Goal: Task Accomplishment & Management: Use online tool/utility

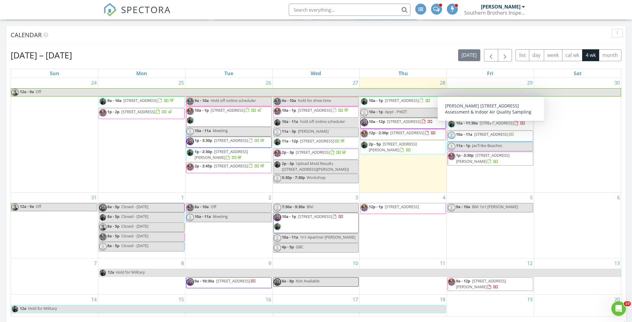
scroll to position [216, 0]
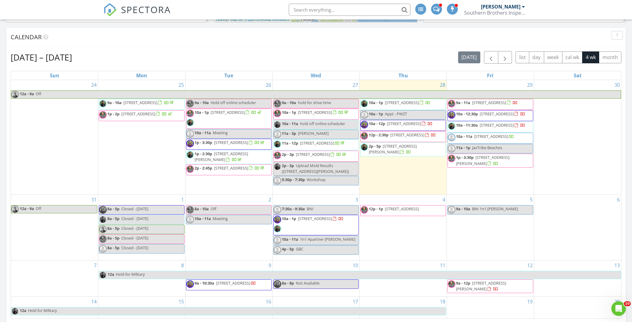
click at [233, 289] on span "9a - 10:30a 3208 College St, Jacksonville 32205" at bounding box center [221, 284] width 70 height 9
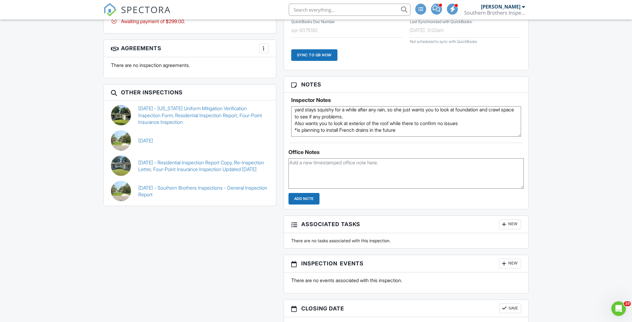
scroll to position [418, 0]
click at [157, 110] on link "08/20/2021 - Florida Uniform Mitigation Verification Inspection Form, Residenti…" at bounding box center [203, 115] width 130 height 20
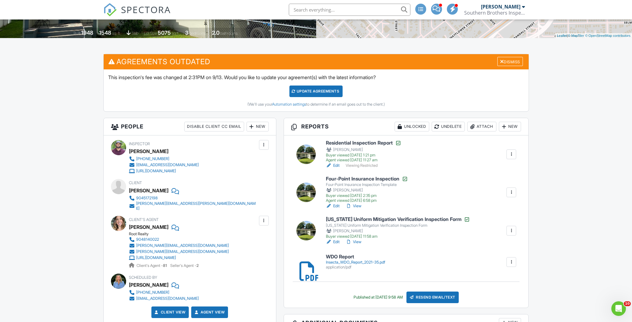
scroll to position [125, 0]
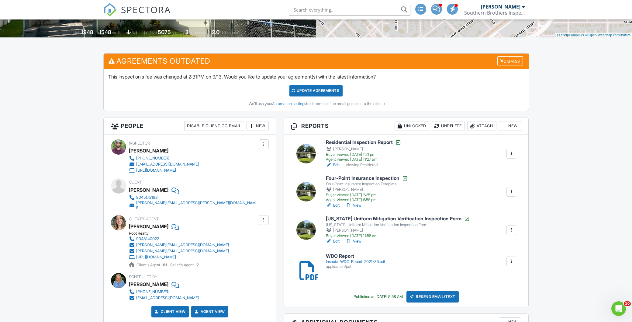
click at [339, 262] on div "Insecta_WDO_Report_2021-35.pdf" at bounding box center [355, 261] width 59 height 5
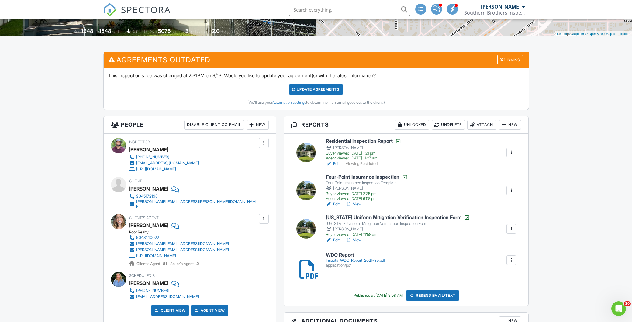
scroll to position [126, 0]
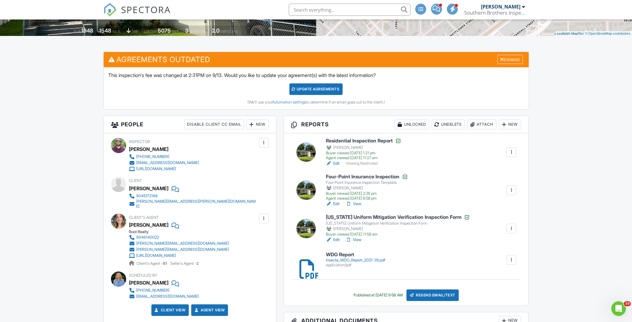
click at [336, 163] on link "Edit" at bounding box center [333, 163] width 14 height 6
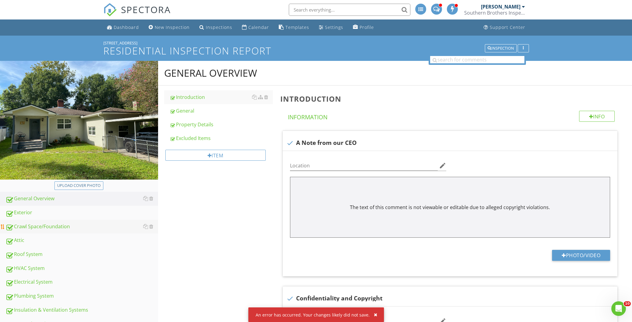
click at [42, 228] on div "Crawl Space/Foundation" at bounding box center [81, 226] width 153 height 8
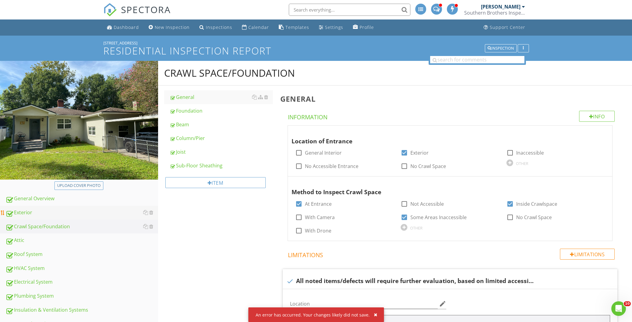
click at [24, 209] on div "Exterior" at bounding box center [81, 213] width 153 height 8
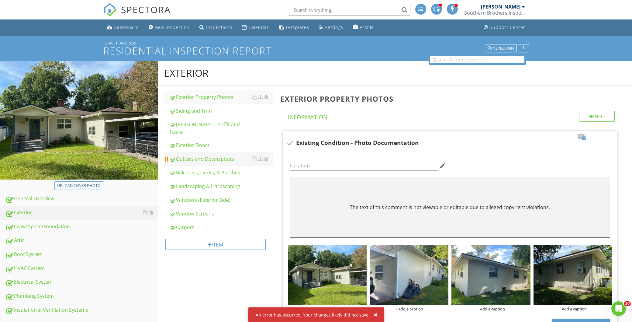
click at [198, 155] on div "Gutters and Downspouts" at bounding box center [221, 158] width 103 height 7
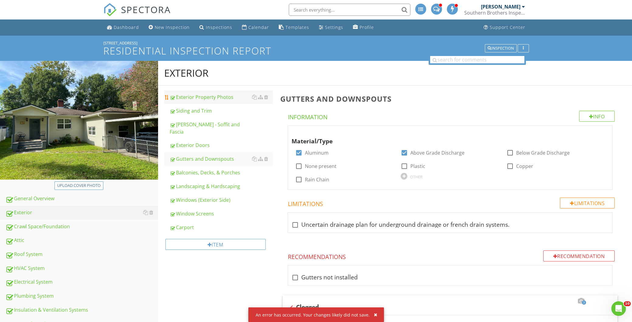
click at [204, 98] on div "Exterior Property Photos" at bounding box center [221, 96] width 103 height 7
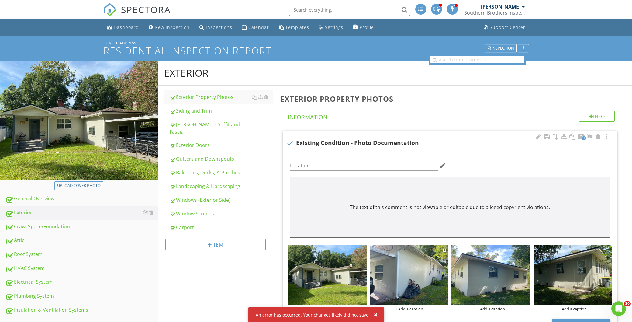
click at [432, 276] on img at bounding box center [409, 274] width 79 height 59
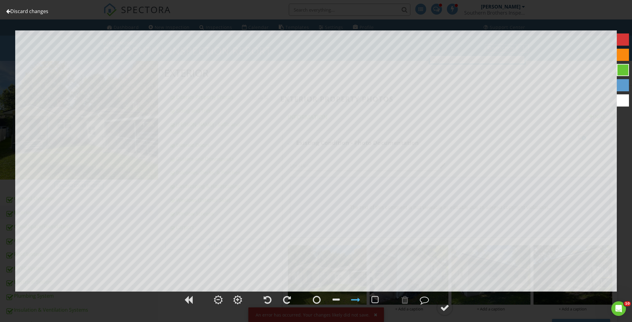
click at [34, 11] on link "Discard changes" at bounding box center [27, 11] width 42 height 7
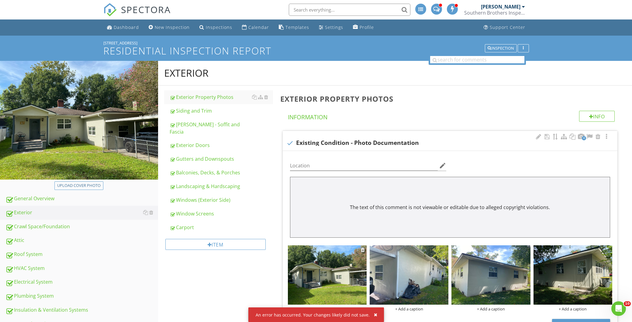
click at [320, 267] on img at bounding box center [327, 274] width 79 height 59
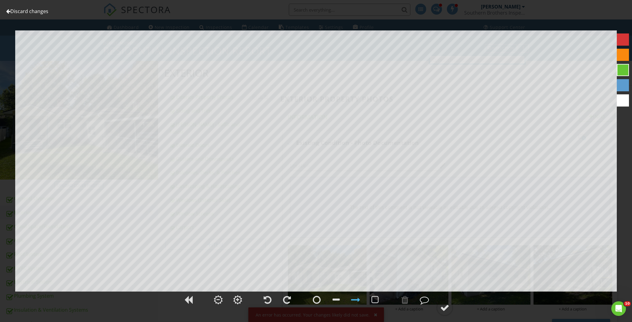
click at [23, 11] on link "Discard changes" at bounding box center [27, 11] width 42 height 7
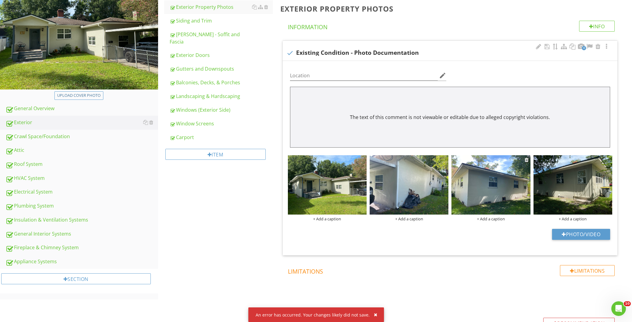
scroll to position [94, 0]
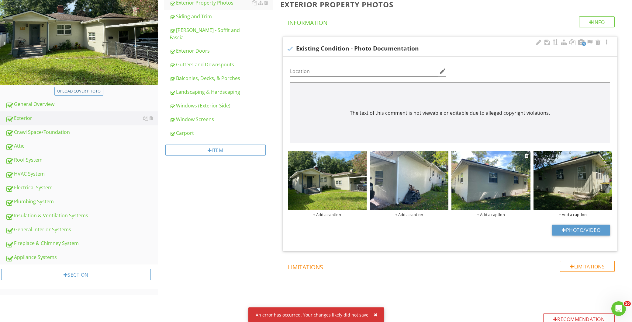
click at [479, 188] on img at bounding box center [490, 180] width 79 height 59
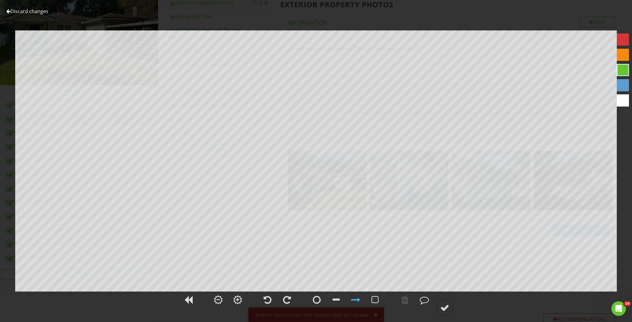
click at [27, 11] on link "Discard changes" at bounding box center [27, 11] width 42 height 7
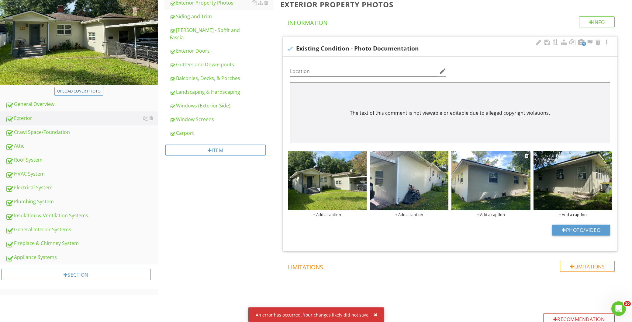
click at [493, 201] on img at bounding box center [490, 180] width 79 height 59
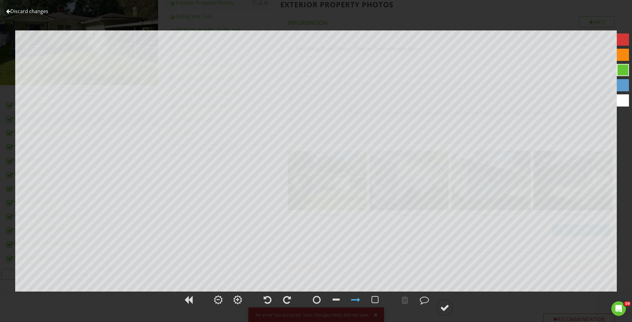
click at [29, 11] on link "Discard changes" at bounding box center [27, 11] width 42 height 7
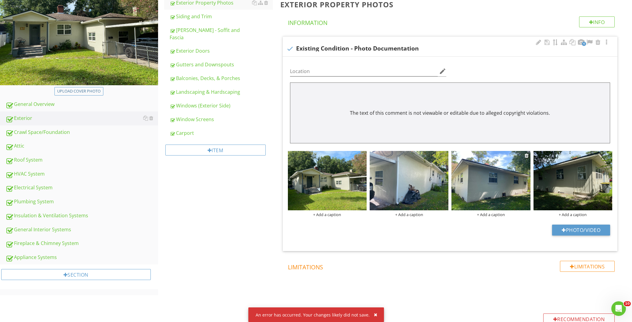
click at [471, 187] on img at bounding box center [490, 180] width 79 height 59
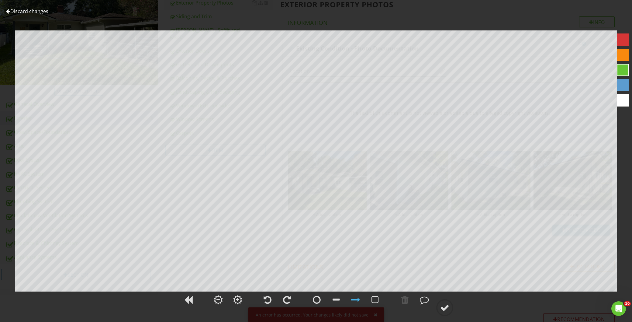
click at [26, 13] on link "Discard changes" at bounding box center [27, 11] width 42 height 7
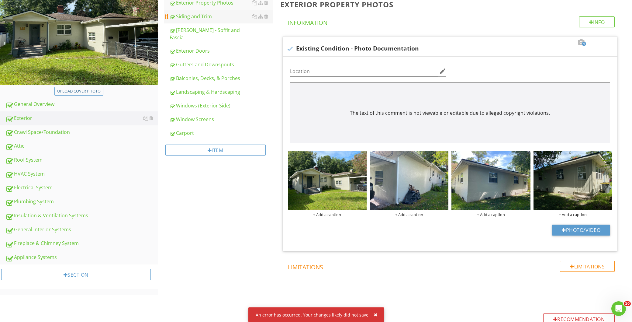
click at [209, 21] on link "Siding and Trim" at bounding box center [221, 16] width 103 height 13
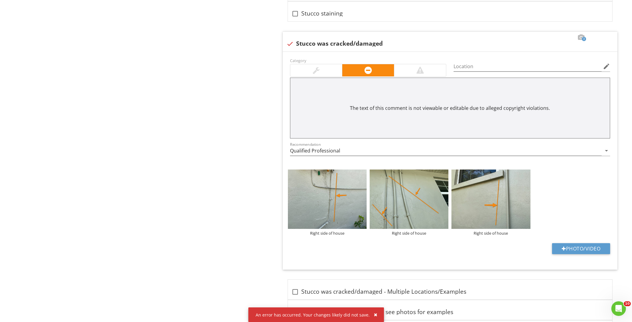
scroll to position [2583, 0]
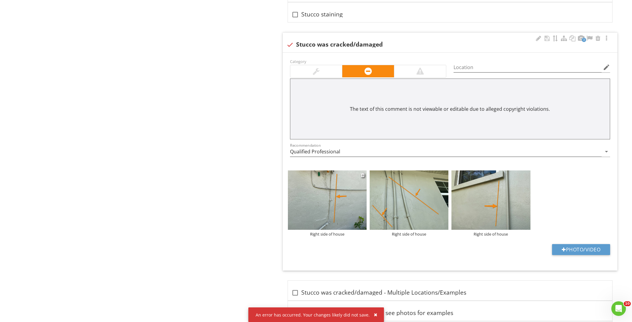
click at [325, 202] on img at bounding box center [327, 199] width 79 height 59
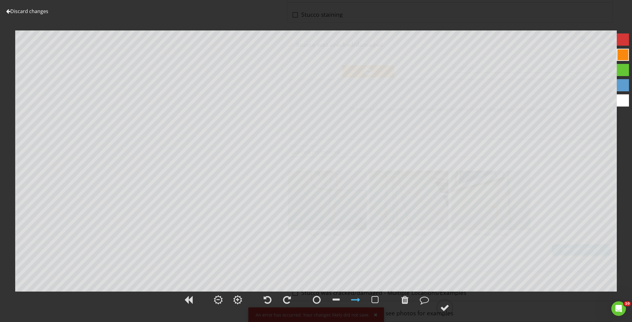
click at [36, 11] on link "Discard changes" at bounding box center [27, 11] width 42 height 7
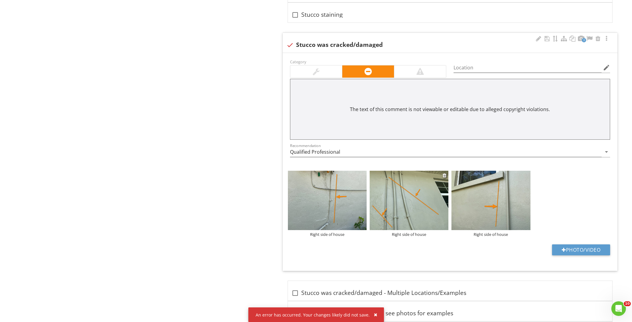
click at [419, 198] on img at bounding box center [409, 200] width 79 height 59
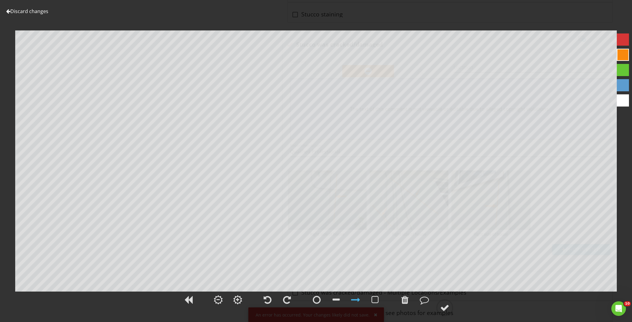
scroll to position [2584, 0]
click at [31, 12] on link "Discard changes" at bounding box center [27, 11] width 42 height 7
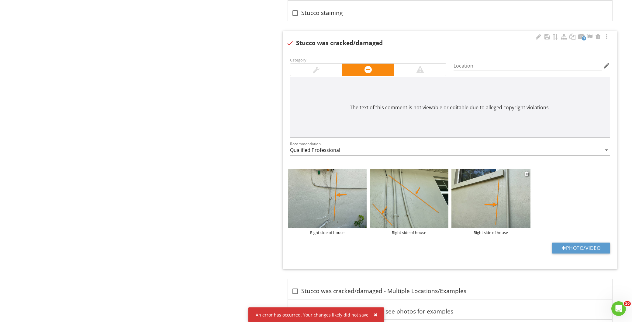
click at [493, 201] on img at bounding box center [490, 198] width 79 height 59
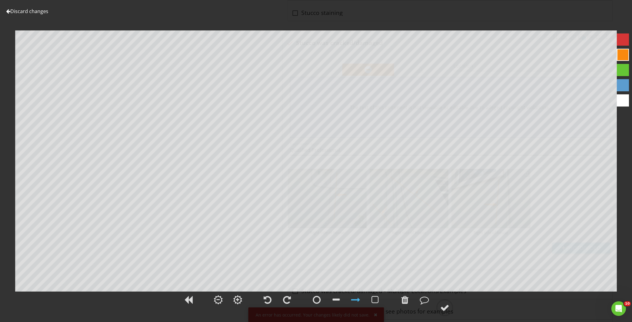
type textarea "Right side of house"
click at [22, 10] on link "Discard changes" at bounding box center [27, 11] width 42 height 7
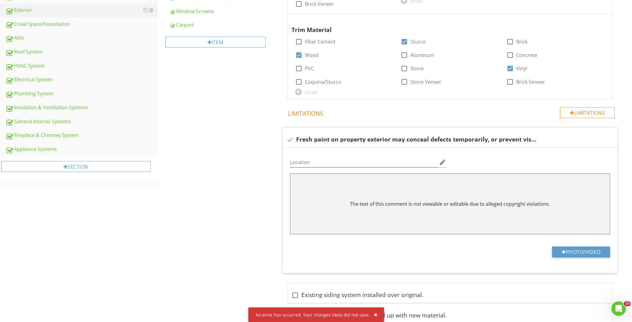
scroll to position [0, 0]
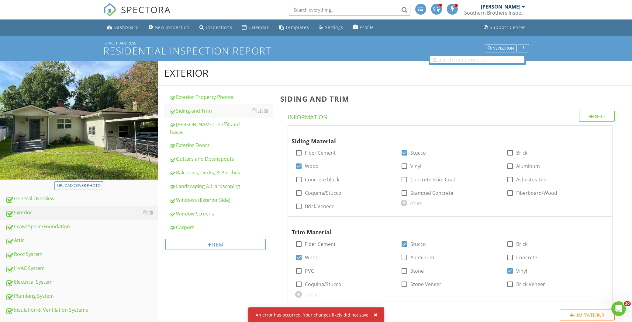
click at [124, 25] on div "Dashboard" at bounding box center [126, 27] width 25 height 6
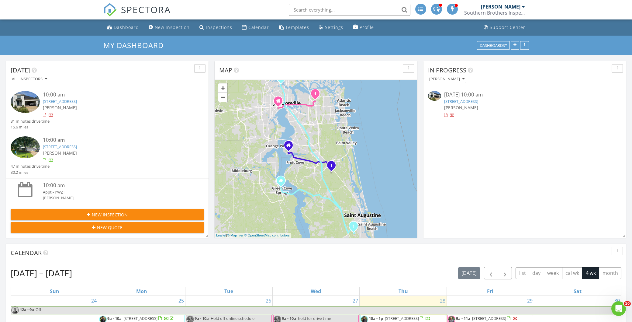
click at [462, 100] on link "[STREET_ADDRESS]" at bounding box center [461, 100] width 34 height 5
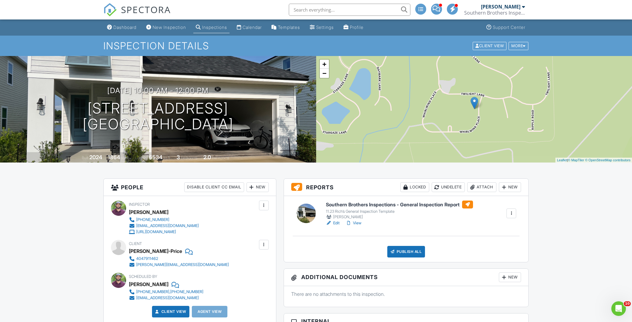
click at [336, 222] on link "Edit" at bounding box center [333, 223] width 14 height 6
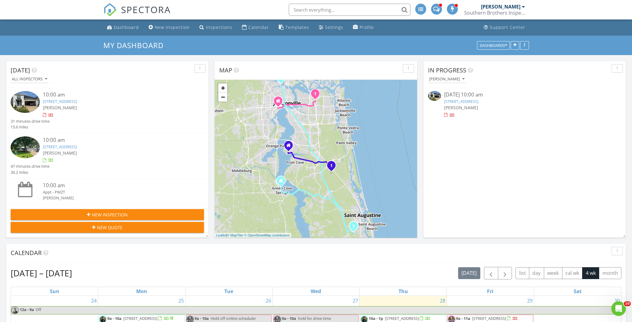
click at [463, 102] on link "[STREET_ADDRESS]" at bounding box center [461, 100] width 34 height 5
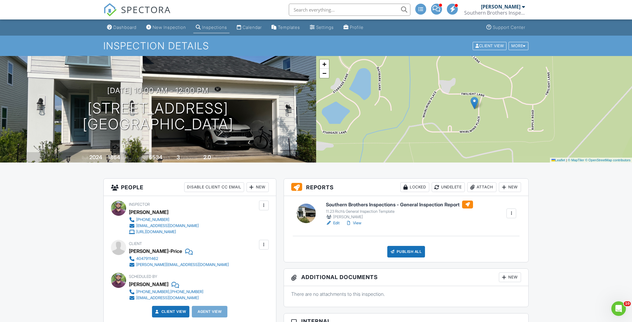
click at [337, 223] on link "Edit" at bounding box center [333, 223] width 14 height 6
